Goal: Transaction & Acquisition: Obtain resource

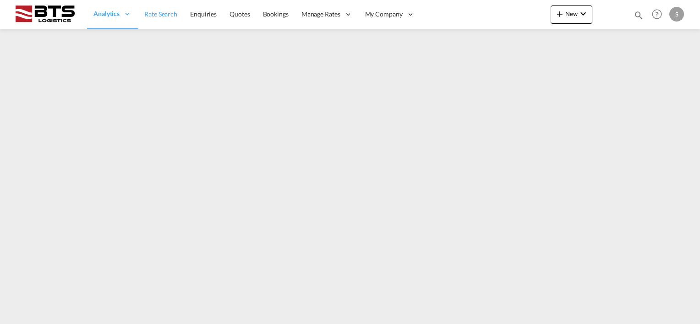
drag, startPoint x: 148, startPoint y: 15, endPoint x: 148, endPoint y: 20, distance: 5.1
click at [148, 14] on span "Rate Search" at bounding box center [160, 14] width 33 height 8
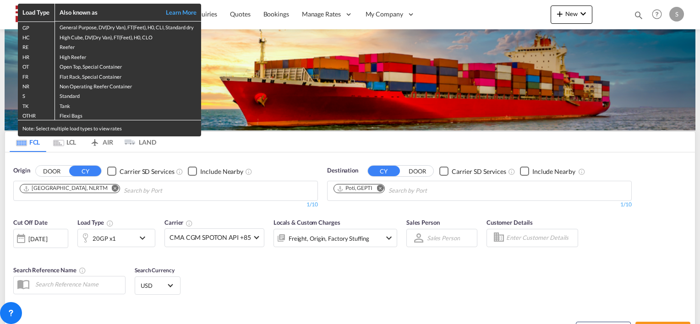
click at [384, 187] on div "Load Type Also known as Learn More GP General Purpose, DV(Dry Van), FT(Feet), H…" at bounding box center [350, 162] width 700 height 324
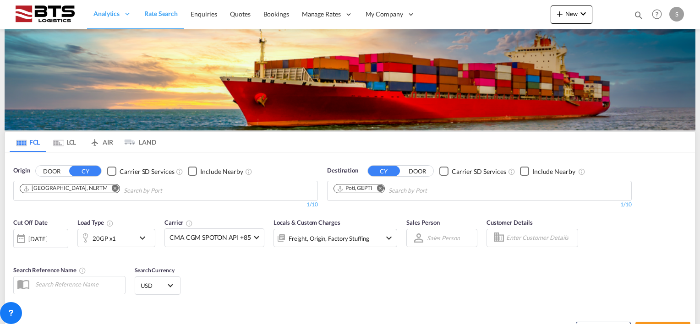
click at [384, 187] on md-icon "Remove" at bounding box center [380, 188] width 7 height 7
click at [363, 189] on body "Analytics Reports Dashboard Rate Search Enquiries Quotes Bookings" at bounding box center [350, 162] width 700 height 324
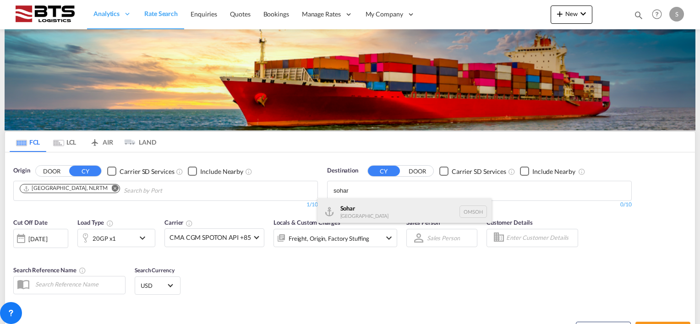
type input "sohar"
click at [360, 213] on div "Sohar [GEOGRAPHIC_DATA] [GEOGRAPHIC_DATA]" at bounding box center [405, 211] width 174 height 27
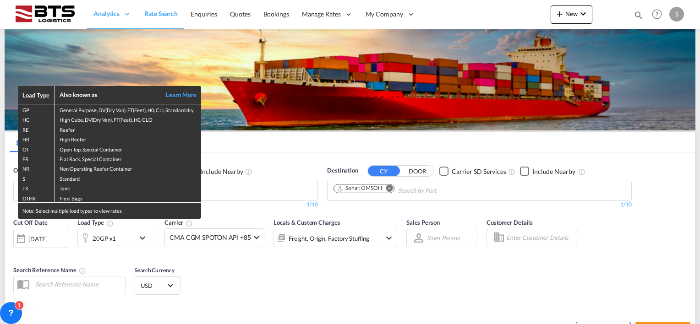
click at [143, 235] on div "Load Type Also known as Learn More GP General Purpose, DV(Dry Van), FT(Feet), H…" at bounding box center [350, 162] width 700 height 324
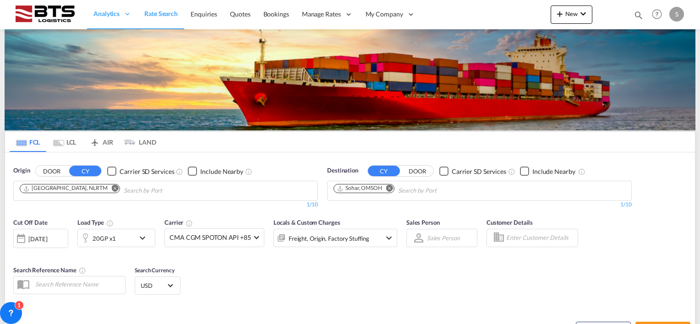
click at [143, 235] on md-icon "icon-chevron-down" at bounding box center [145, 238] width 16 height 11
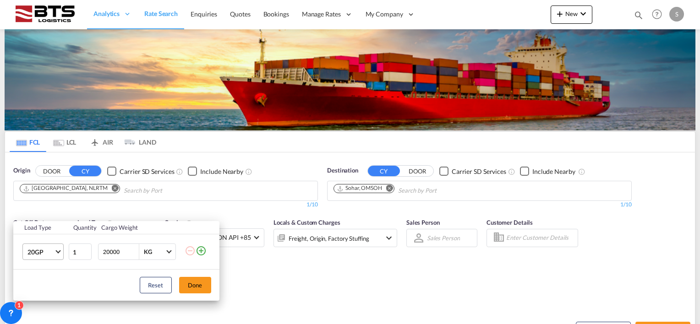
click at [57, 253] on md-select-value "20GP" at bounding box center [45, 252] width 37 height 16
click at [36, 254] on div "40HC" at bounding box center [35, 257] width 17 height 9
click at [192, 286] on button "Done" at bounding box center [195, 285] width 32 height 16
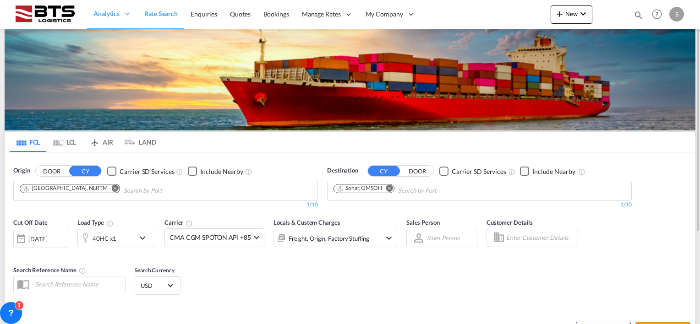
click at [293, 264] on div "Cut Off Date [DATE] [DATE] Load Type 40HC x1 Carrier CMA CGM SPOTON API +85 Onl…" at bounding box center [350, 258] width 690 height 89
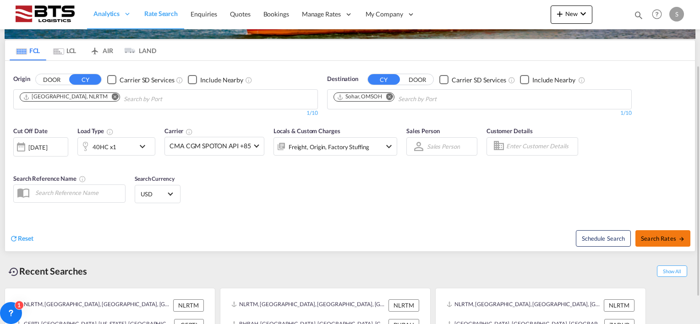
click at [657, 238] on span "Search Rates" at bounding box center [663, 238] width 44 height 7
type input "NLRTM to OMSOH / [DATE]"
